Goal: Task Accomplishment & Management: Use online tool/utility

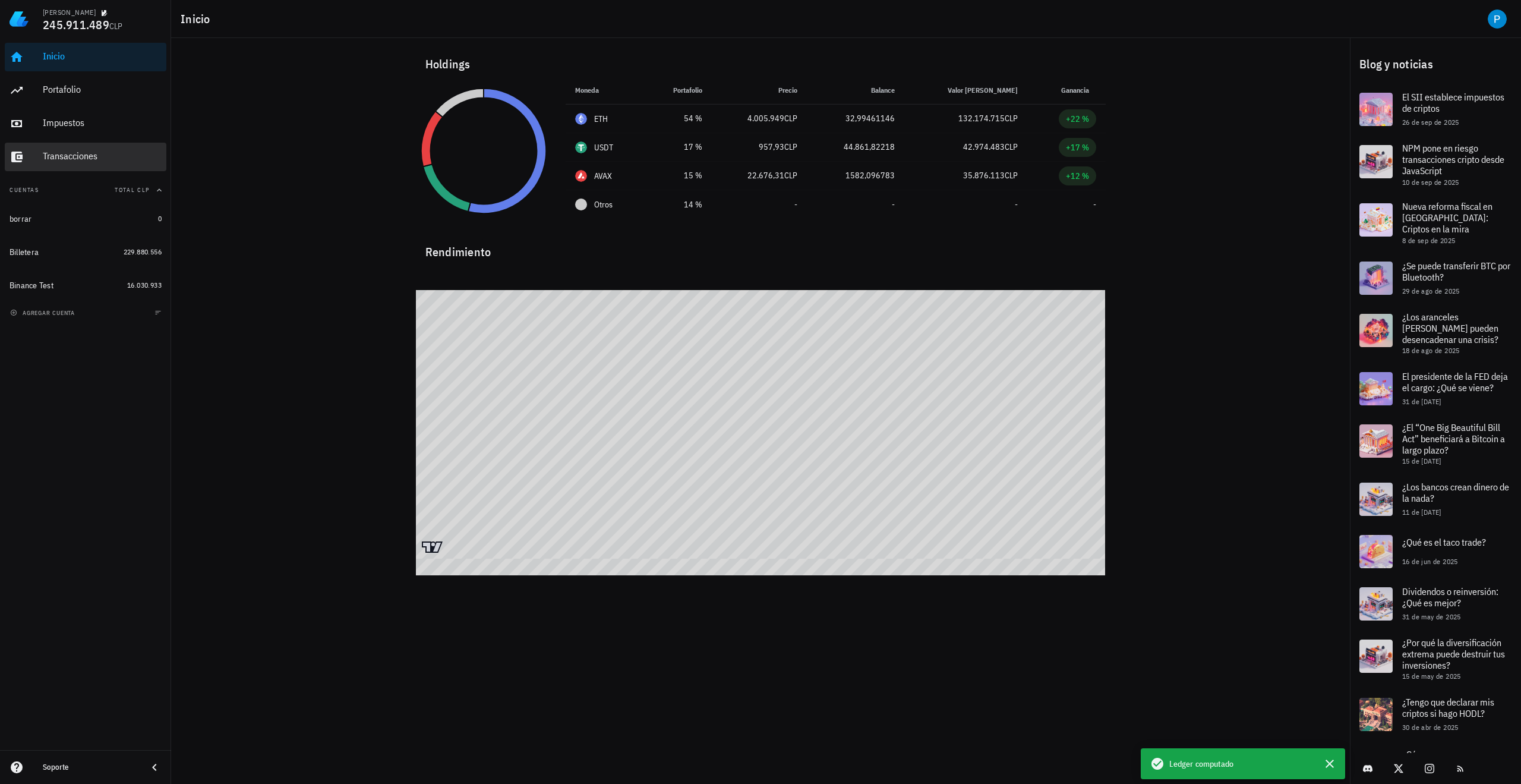
click at [92, 146] on div "Transacciones" at bounding box center [102, 157] width 119 height 26
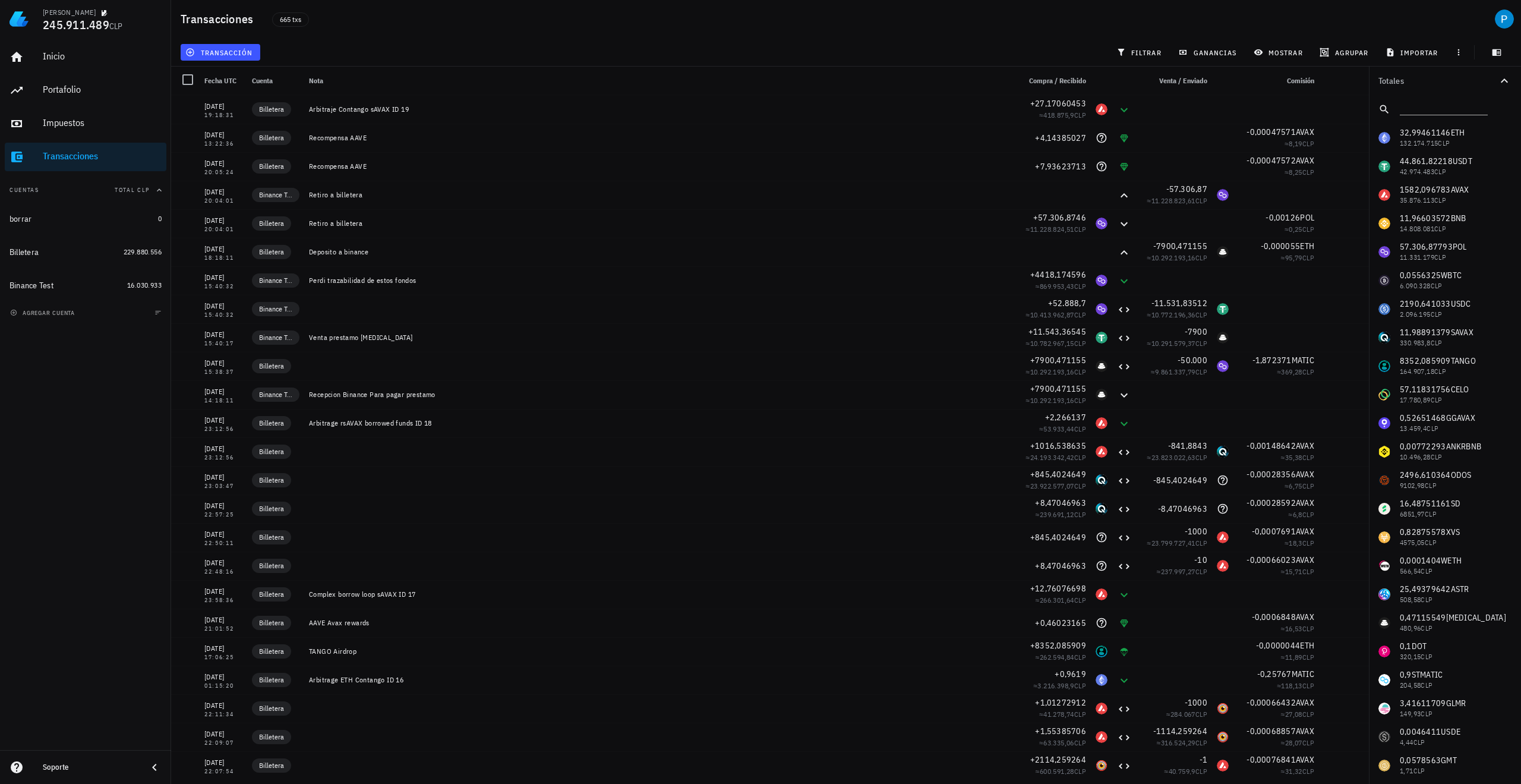
click at [110, 378] on div "Inicio [GEOGRAPHIC_DATA] Impuestos [GEOGRAPHIC_DATA] Cuentas Total CLP borrar 0…" at bounding box center [86, 394] width 171 height 712
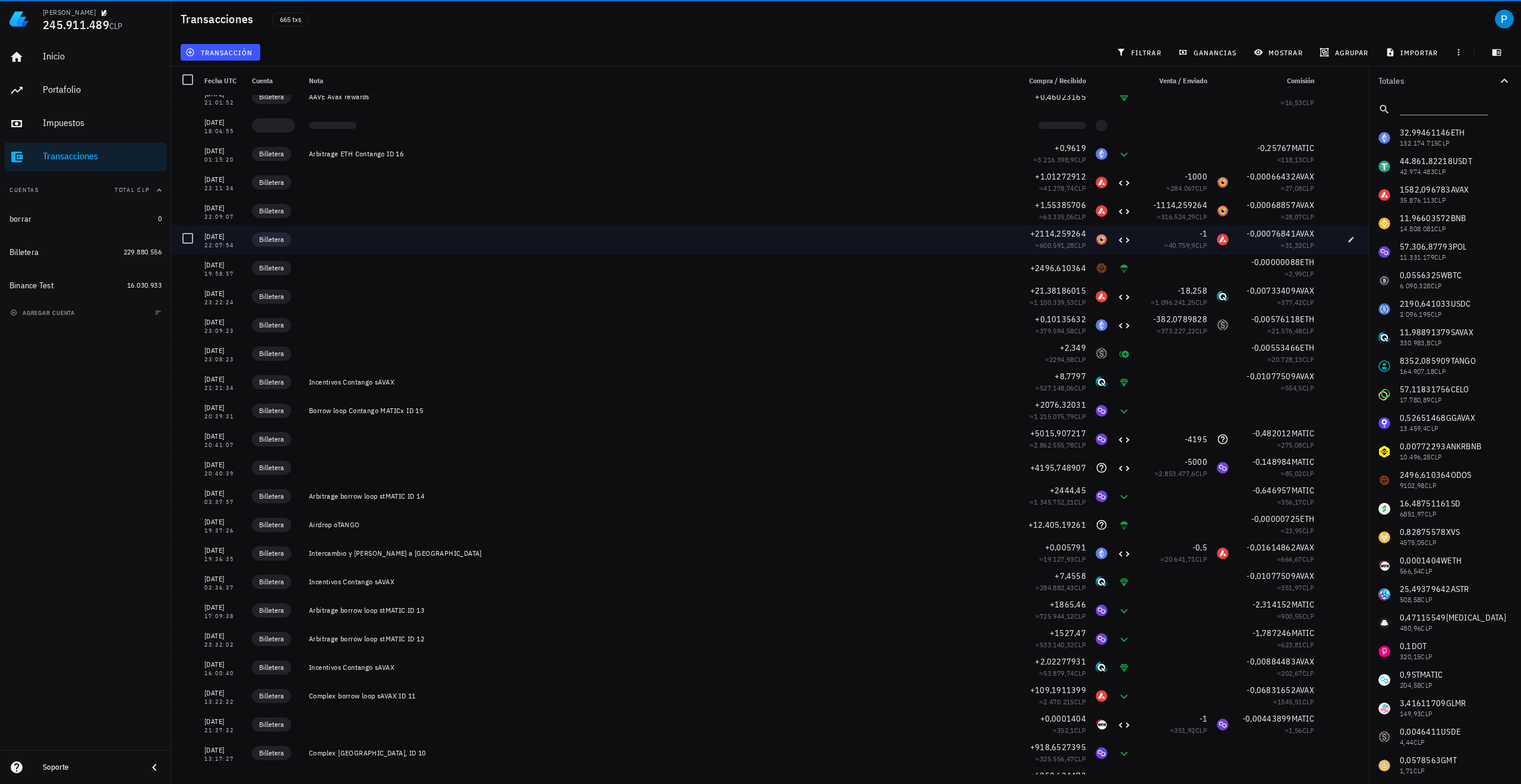
scroll to position [416, 0]
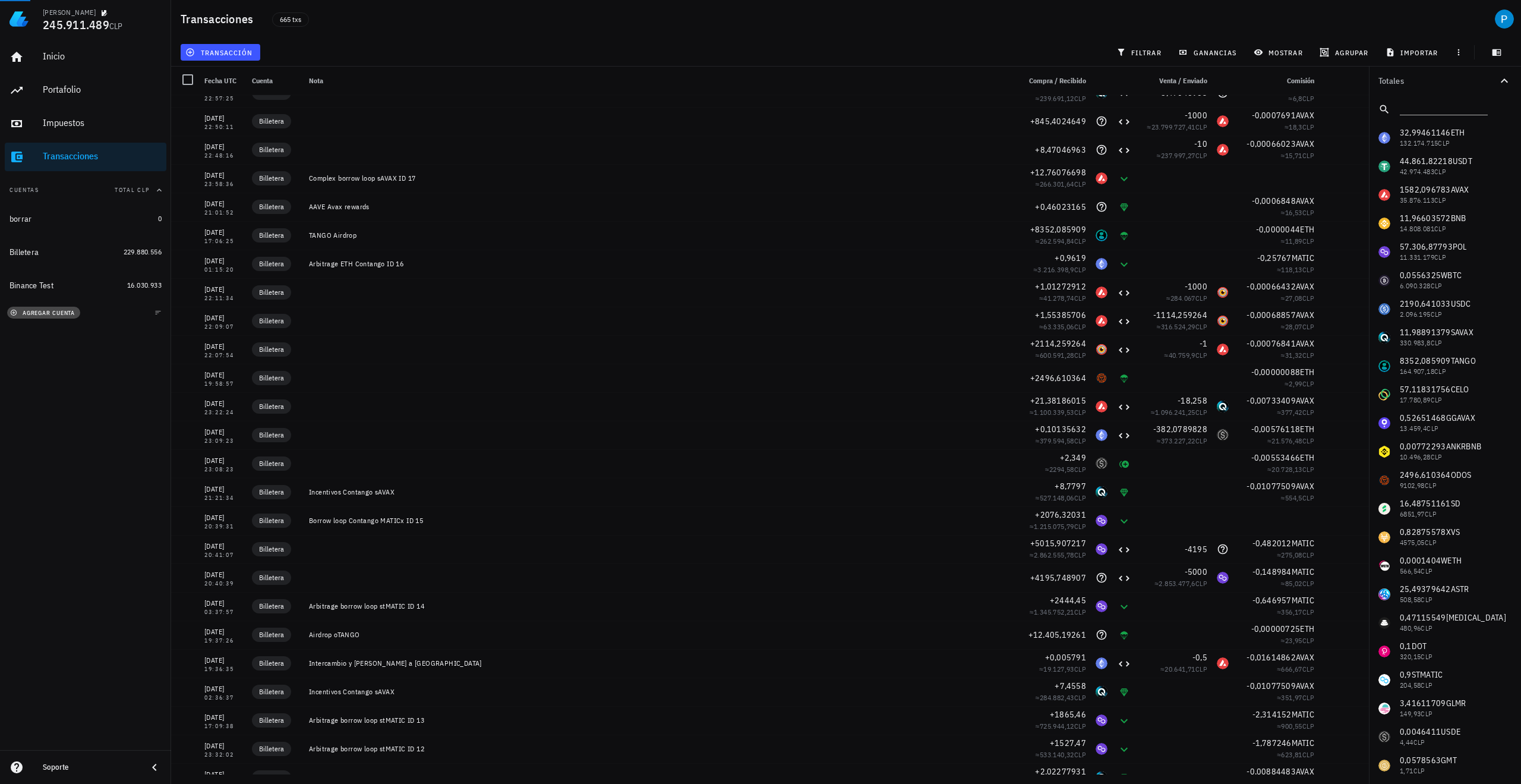
click at [68, 309] on span "agregar cuenta" at bounding box center [44, 312] width 63 height 7
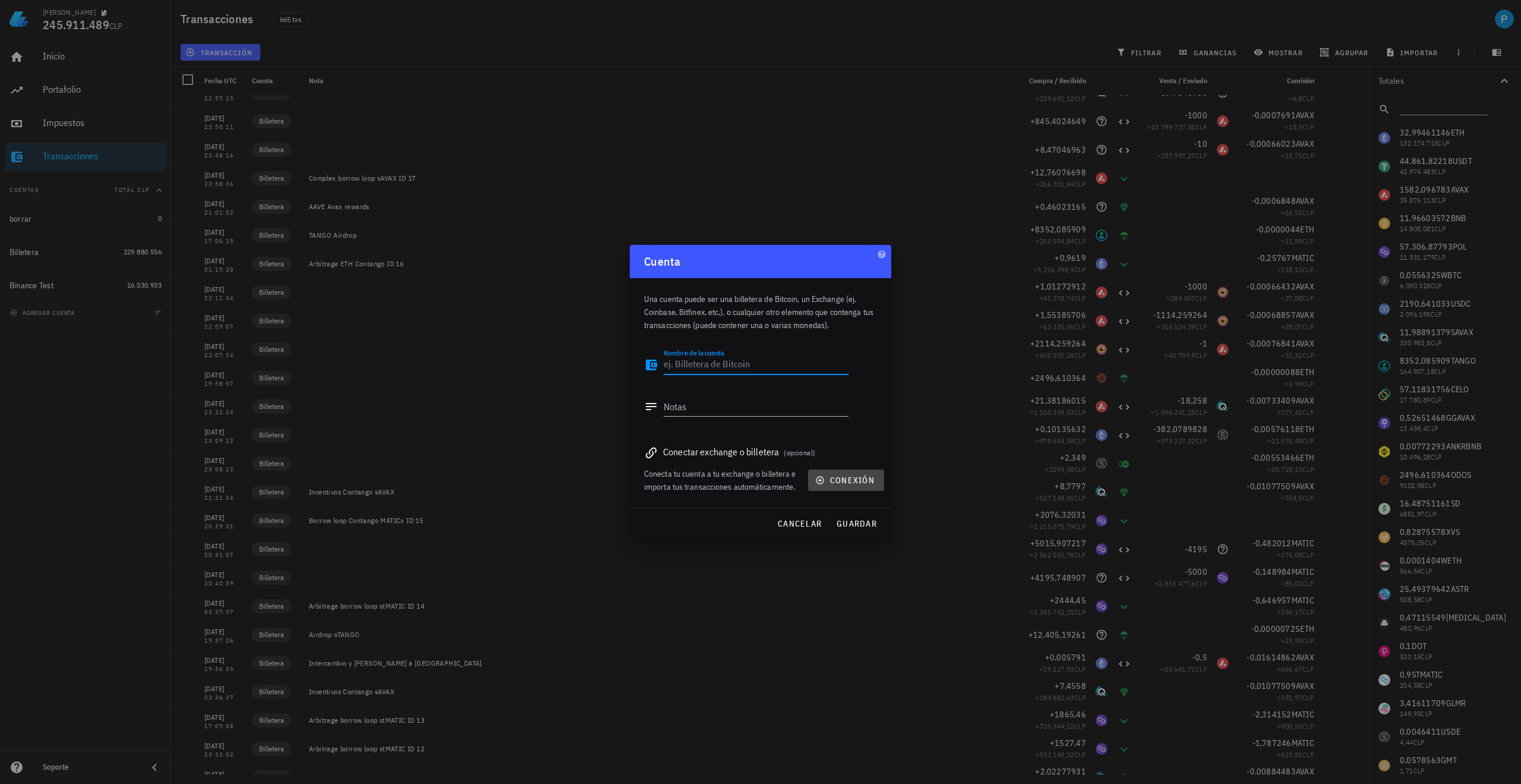
click at [845, 477] on span "conexión" at bounding box center [846, 480] width 57 height 11
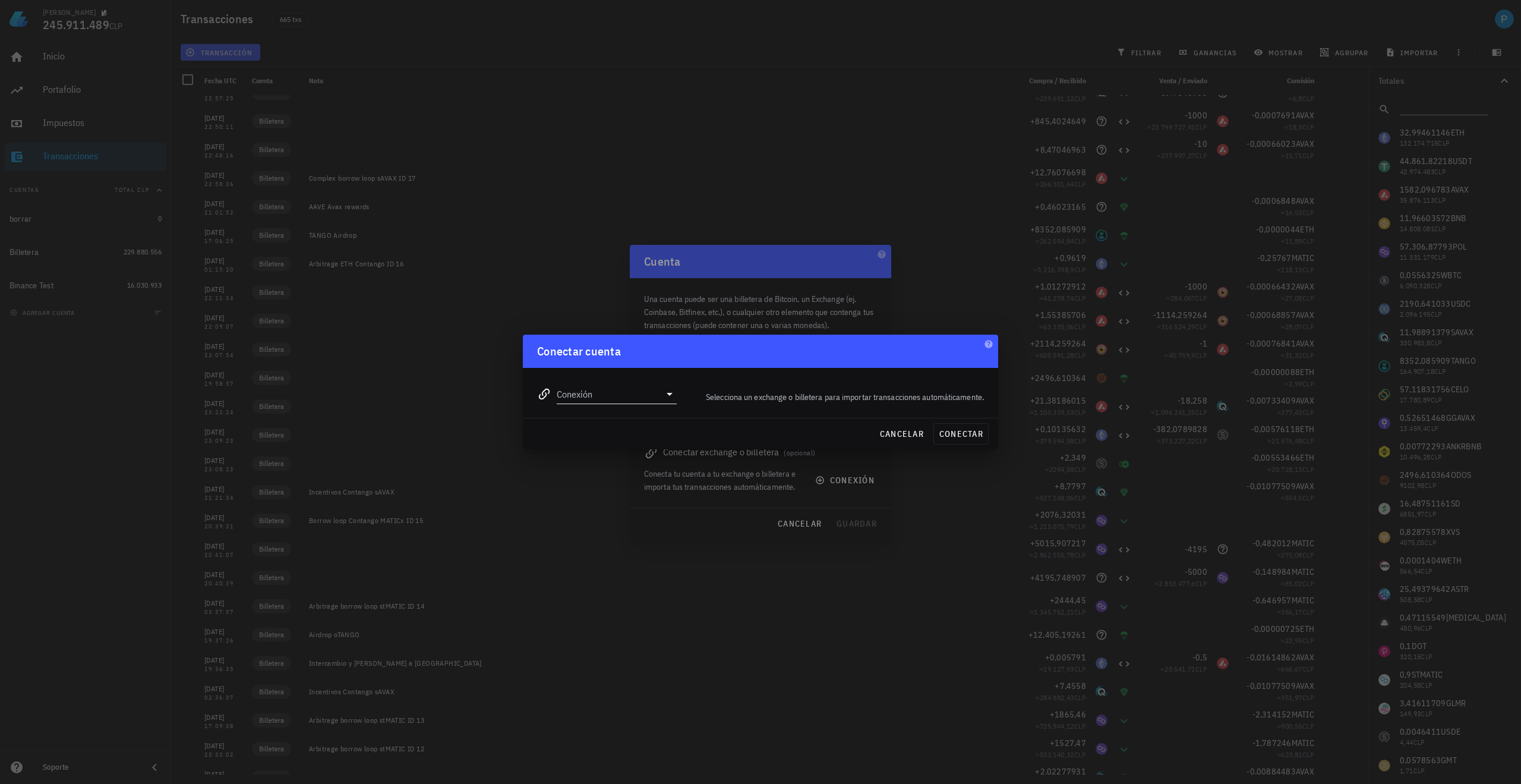
click at [586, 388] on input "Conexión" at bounding box center [608, 393] width 103 height 19
click at [630, 444] on div "Binance" at bounding box center [655, 451] width 129 height 26
type input "Binance"
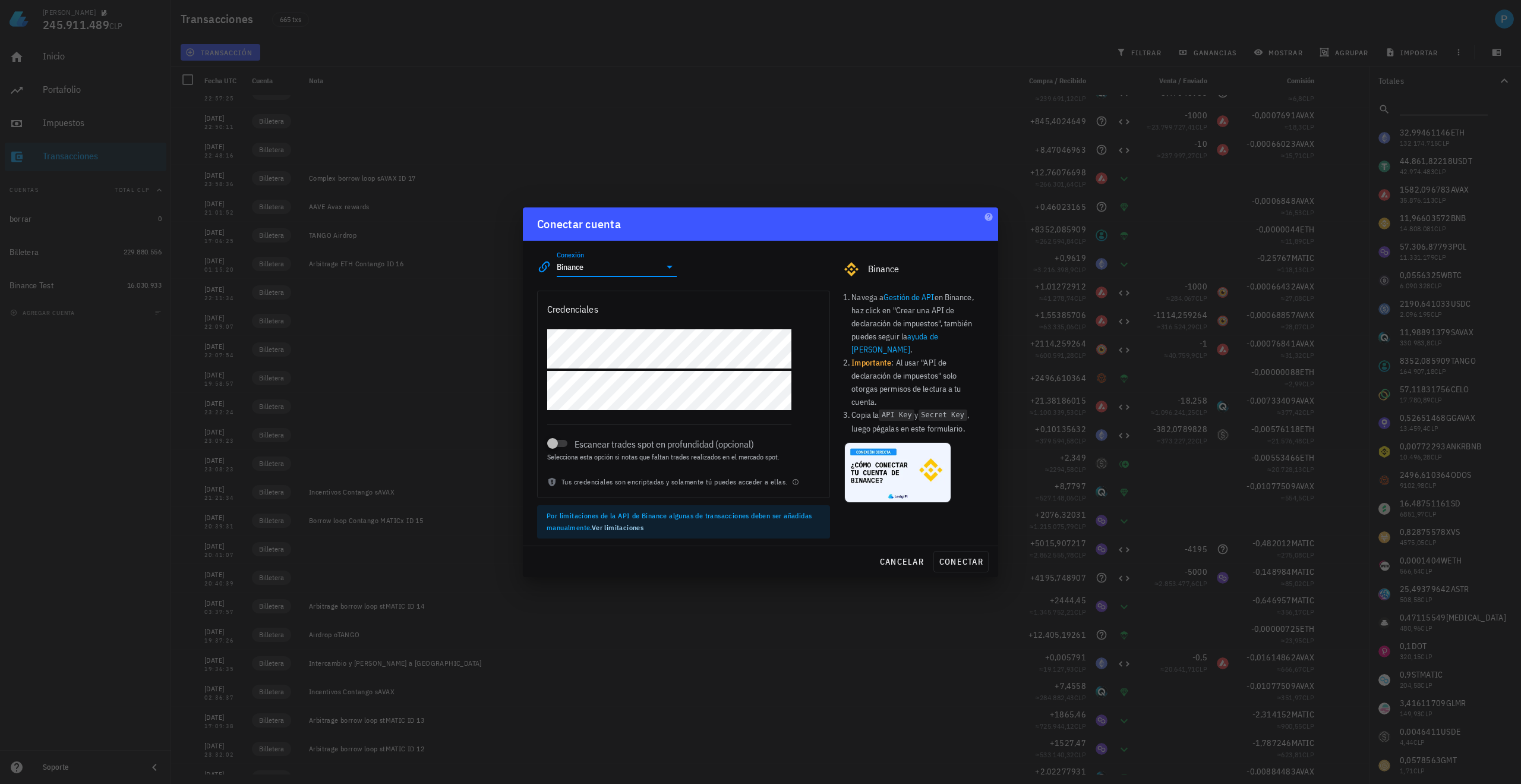
click at [638, 529] on link "Ver limitaciones" at bounding box center [617, 527] width 52 height 9
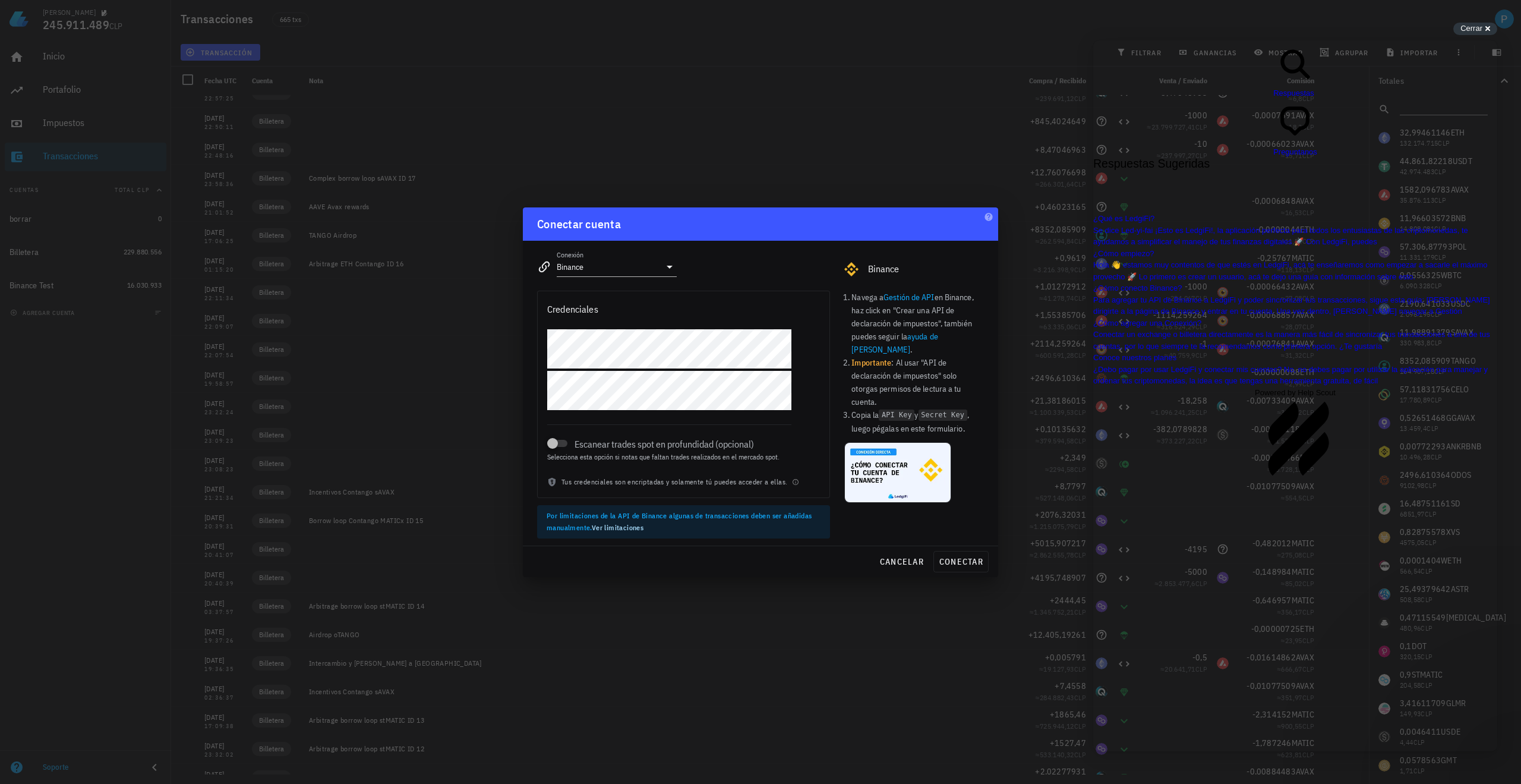
scroll to position [1782, 0]
drag, startPoint x: 1292, startPoint y: 312, endPoint x: 1111, endPoint y: 261, distance: 188.0
drag, startPoint x: 1318, startPoint y: 316, endPoint x: 1188, endPoint y: 303, distance: 130.6
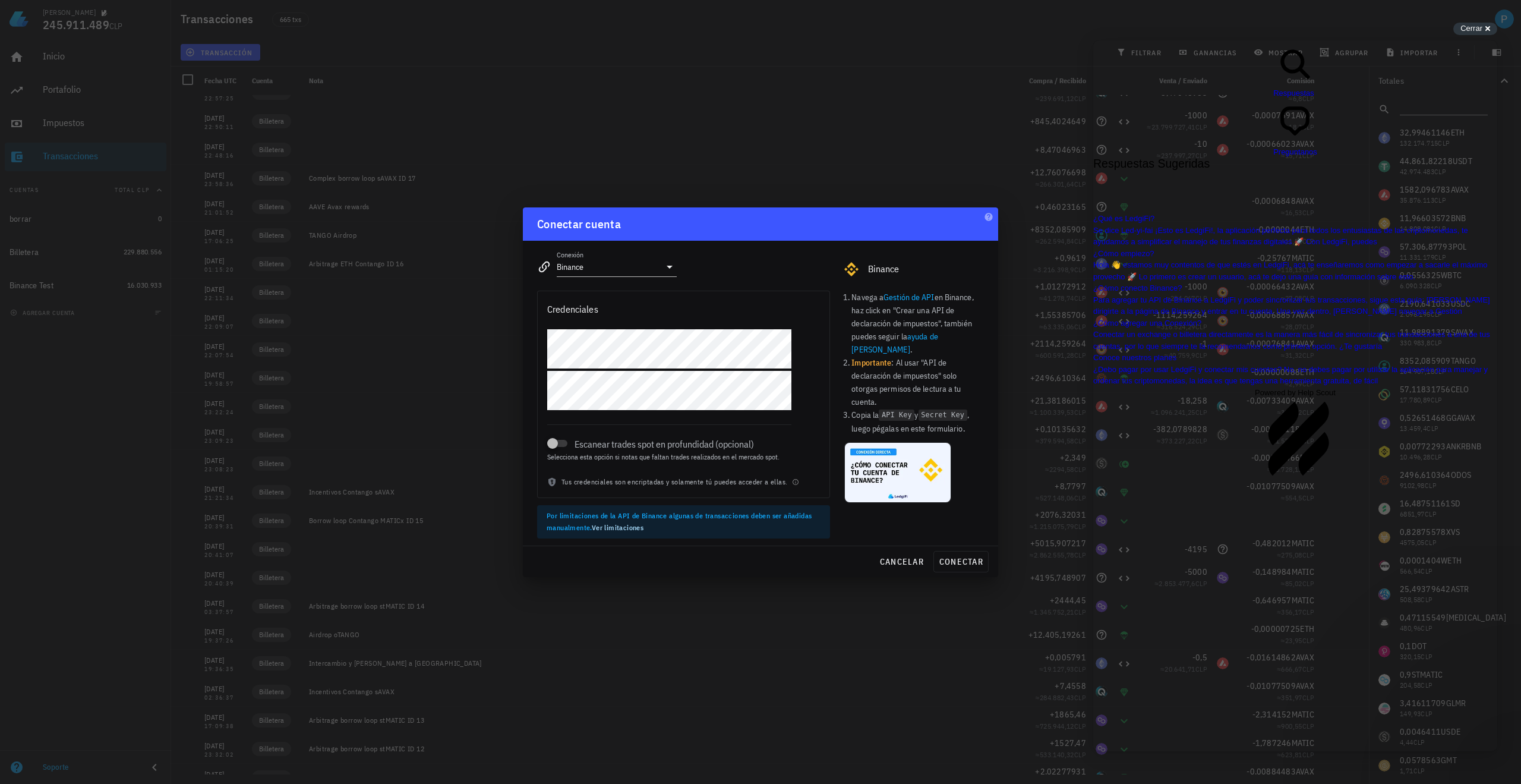
click at [1480, 26] on span "Cerrar" at bounding box center [1472, 28] width 22 height 9
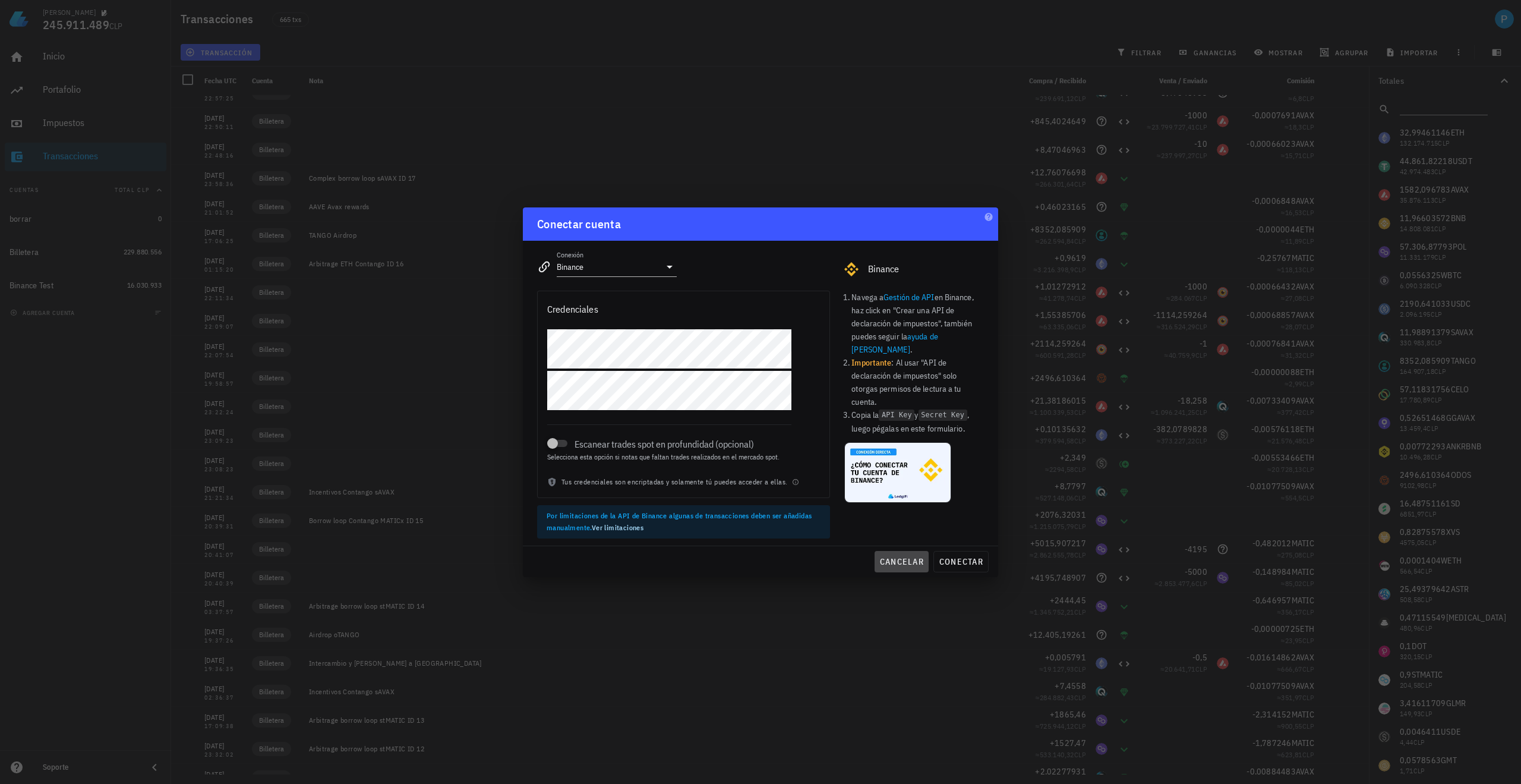
click at [898, 563] on span "cancelar" at bounding box center [902, 561] width 45 height 11
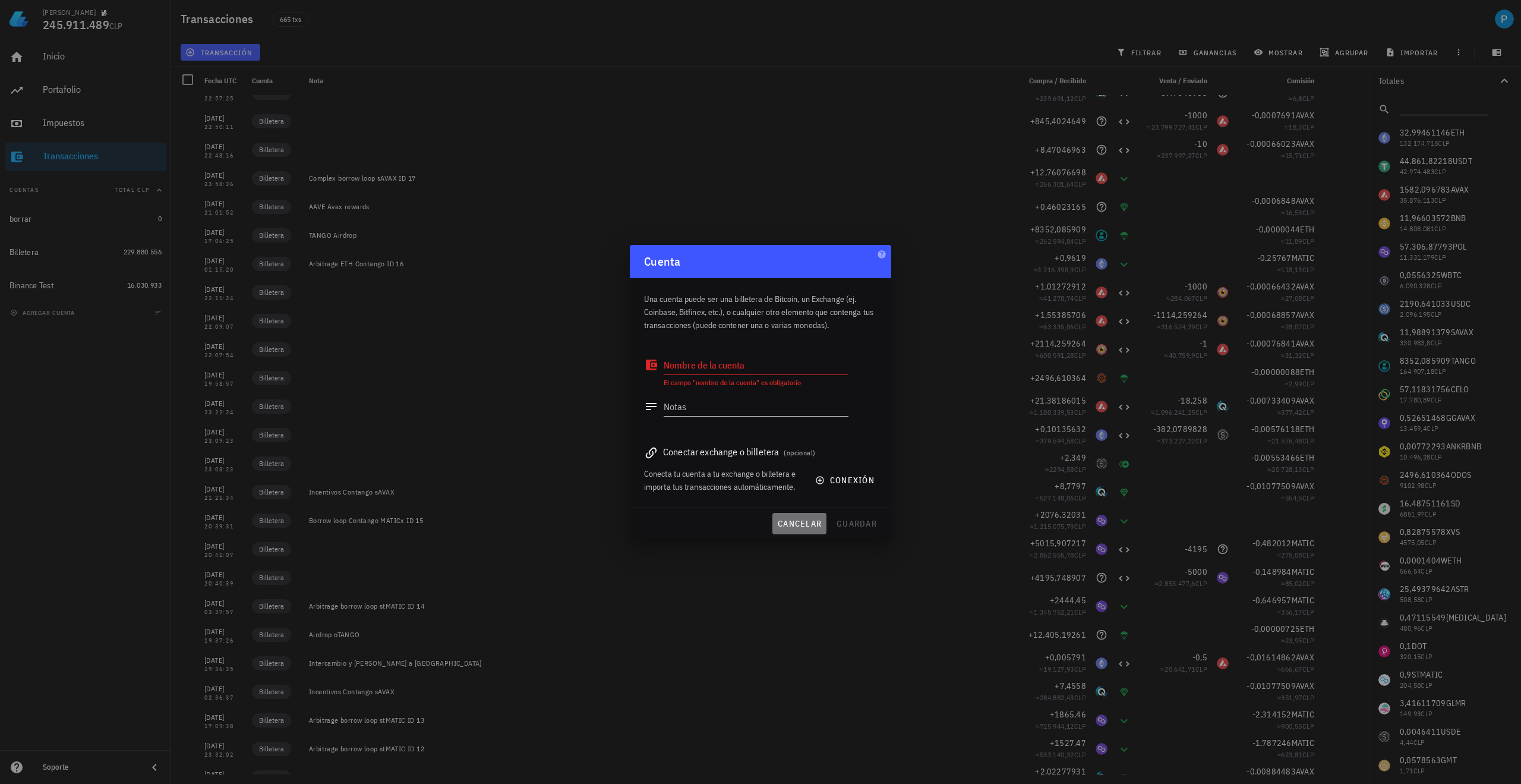
drag, startPoint x: 800, startPoint y: 525, endPoint x: 807, endPoint y: 519, distance: 9.2
click at [800, 524] on span "cancelar" at bounding box center [800, 523] width 45 height 11
